Goal: Find specific page/section: Find specific page/section

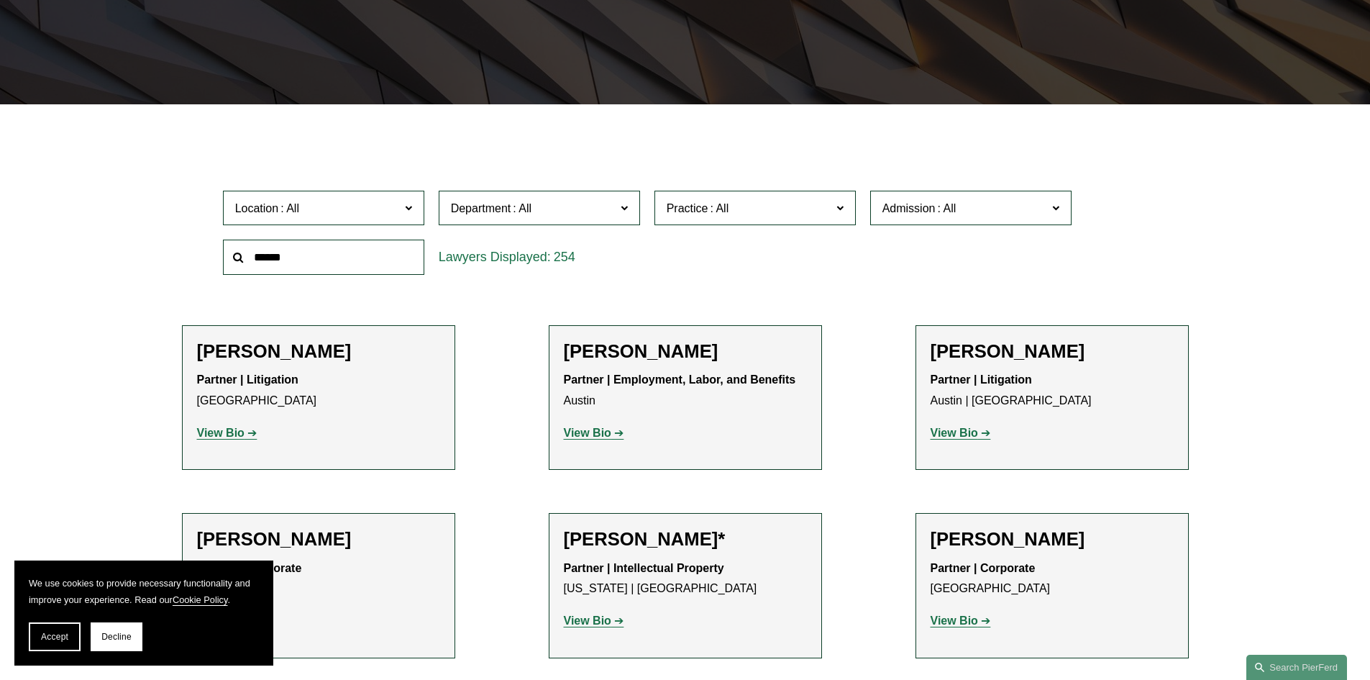
scroll to position [216, 0]
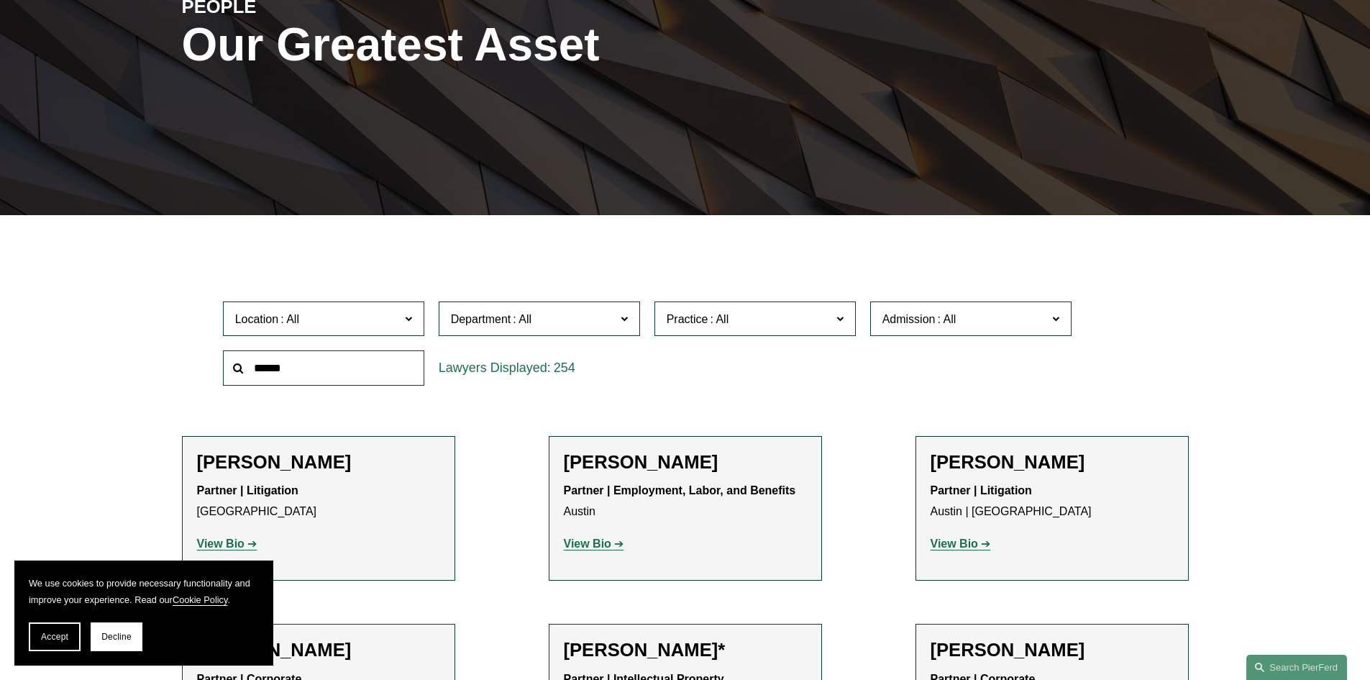
click at [350, 365] on input "text" at bounding box center [323, 367] width 201 height 35
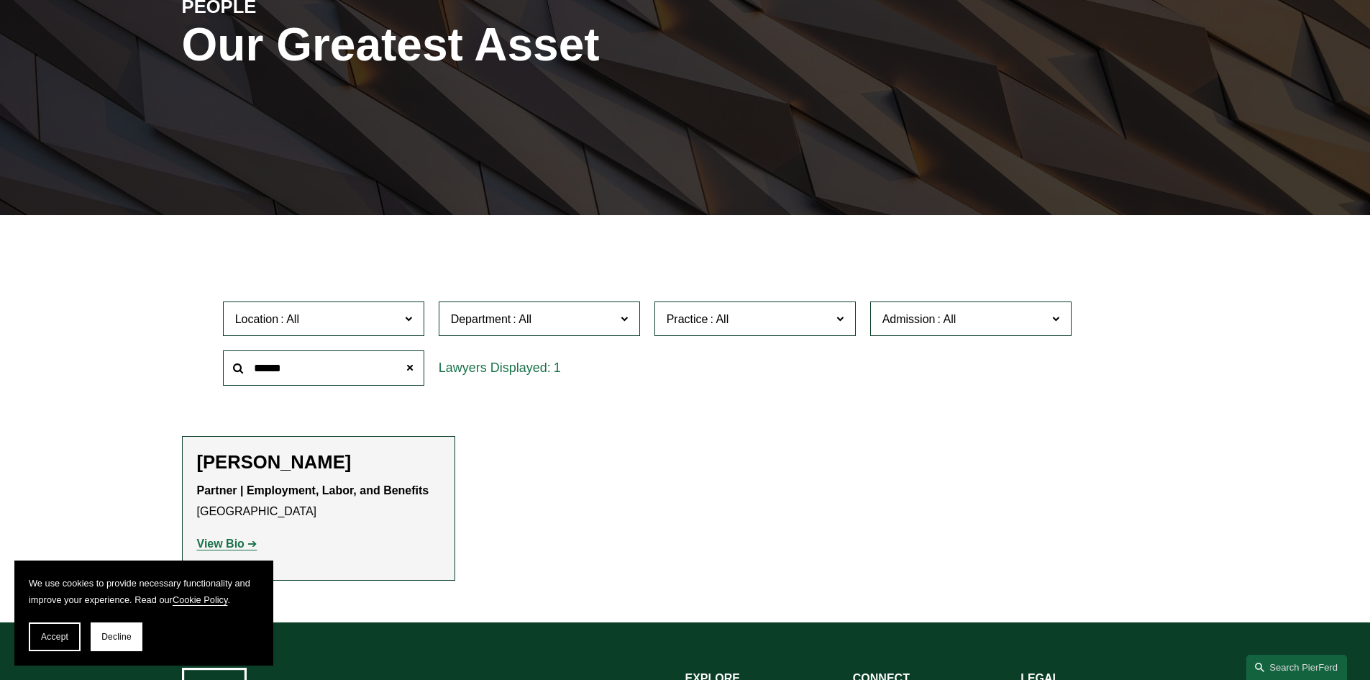
type input "******"
click at [236, 541] on strong "View Bio" at bounding box center [220, 543] width 47 height 12
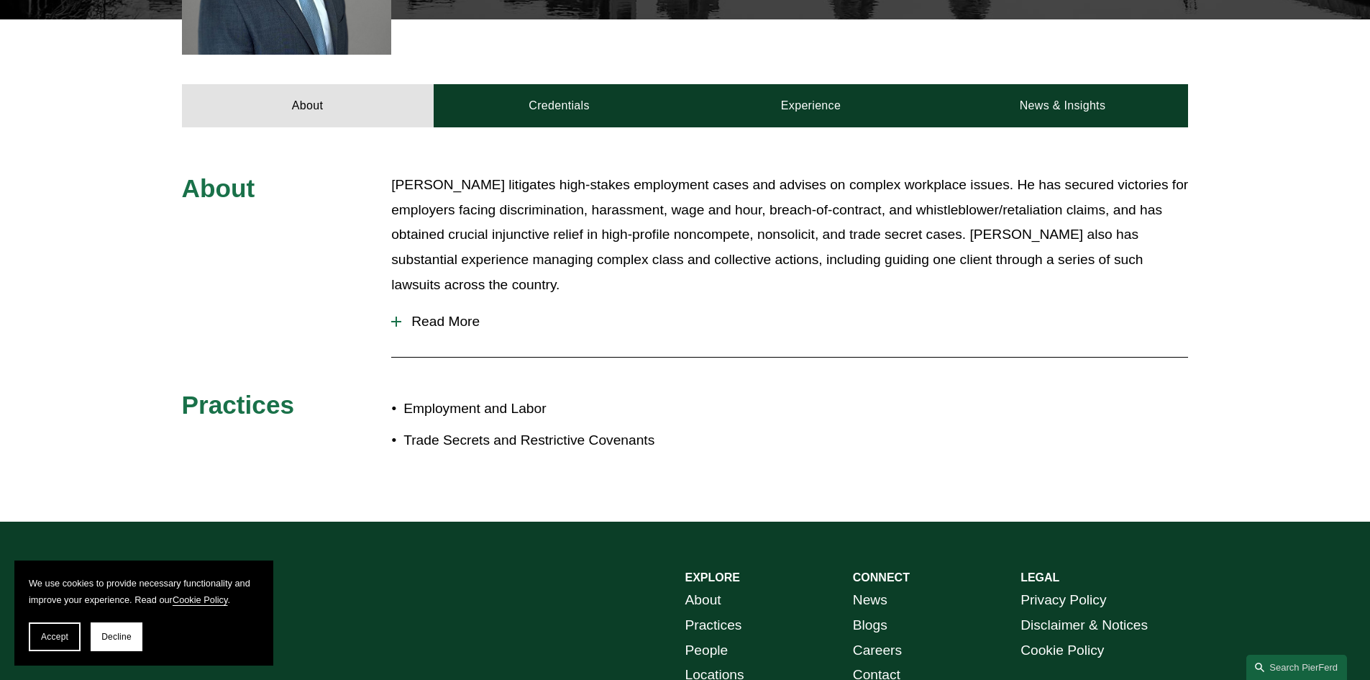
scroll to position [462, 0]
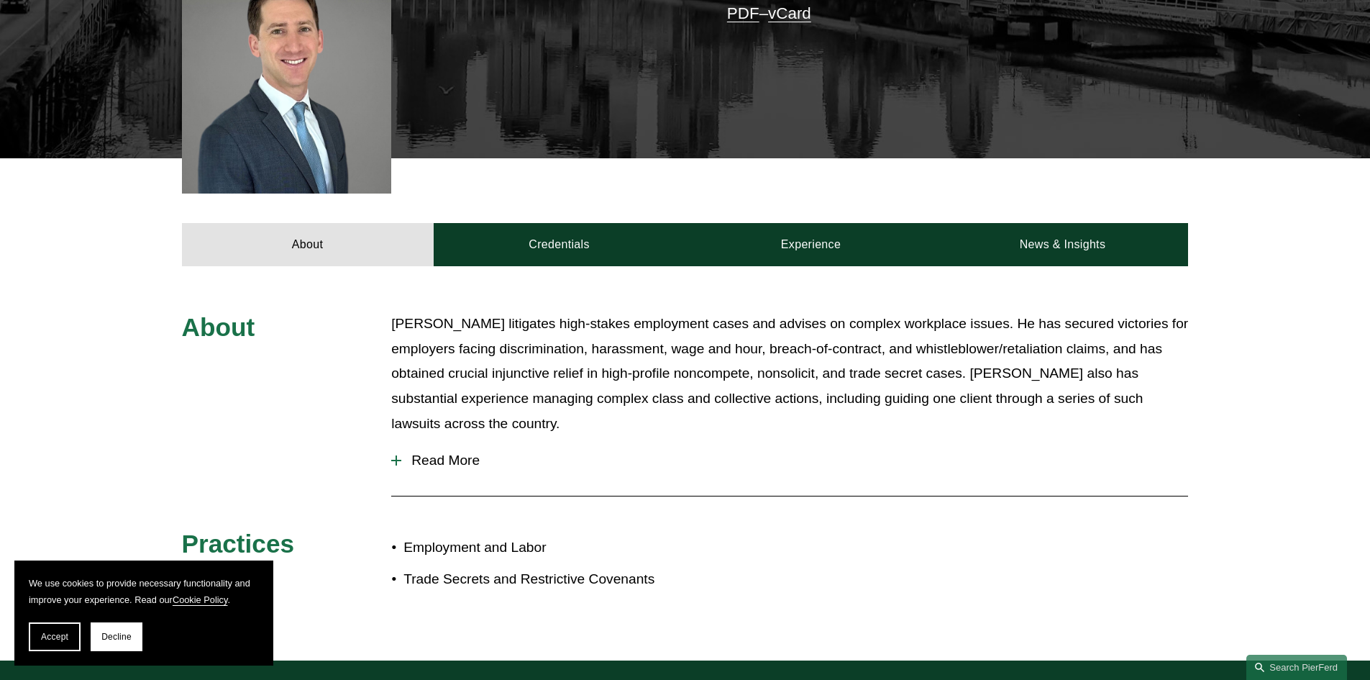
click at [440, 452] on span "Read More" at bounding box center [794, 460] width 787 height 16
